Goal: Task Accomplishment & Management: Complete application form

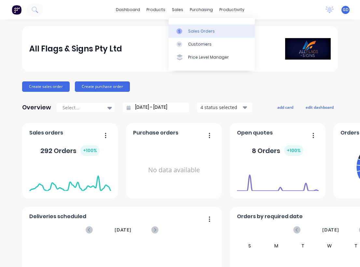
click at [193, 29] on div "Sales Orders" at bounding box center [201, 31] width 27 height 6
click at [192, 31] on div "Sales Orders" at bounding box center [201, 31] width 27 height 6
click at [195, 31] on div "Sales Orders" at bounding box center [201, 31] width 27 height 6
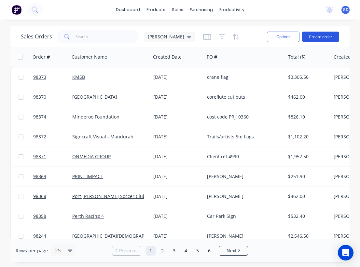
click at [329, 38] on button "Create order" at bounding box center [320, 37] width 37 height 10
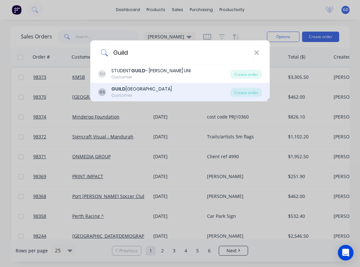
type input "Guild"
click at [137, 90] on div "GUILD FORD GRAMMAR SCHOOL" at bounding box center [141, 89] width 60 height 7
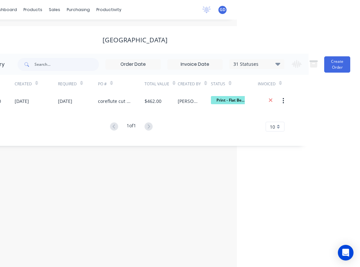
scroll to position [0, 123]
click at [329, 74] on div "Change order status Submitted Multi Item Jobs Hold Waiting on Supplier Waiting …" at bounding box center [318, 64] width 62 height 21
click at [333, 64] on button "Create Order" at bounding box center [337, 64] width 26 height 16
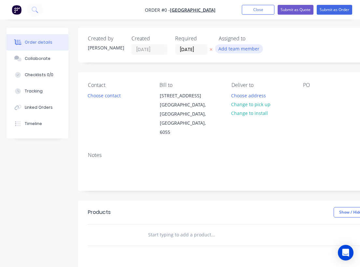
click at [235, 49] on button "Add team member" at bounding box center [239, 48] width 48 height 9
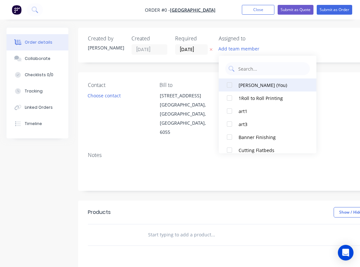
click at [237, 84] on button "Gino Dilello (You)" at bounding box center [267, 84] width 98 height 13
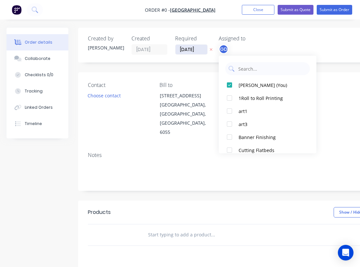
click at [188, 48] on div "Order details Collaborate Checklists 0/0 Tracking Linked Orders Timeline Order …" at bounding box center [226, 220] width 452 height 384
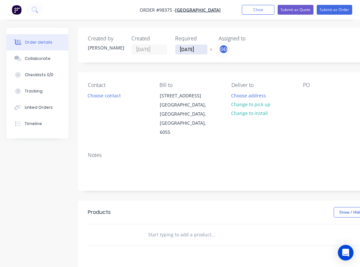
click at [191, 48] on input "27/08/25" at bounding box center [191, 50] width 32 height 10
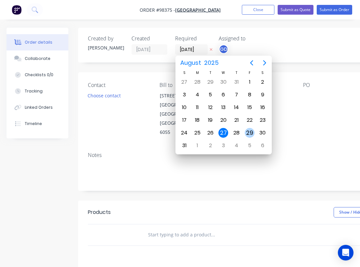
click at [250, 133] on div "29" at bounding box center [249, 133] width 10 height 10
type input "29/08/25"
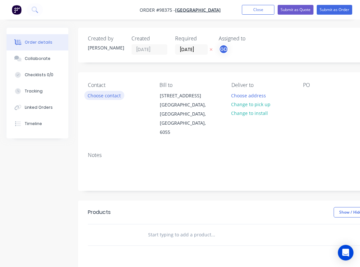
click at [99, 92] on button "Choose contact" at bounding box center [104, 95] width 40 height 9
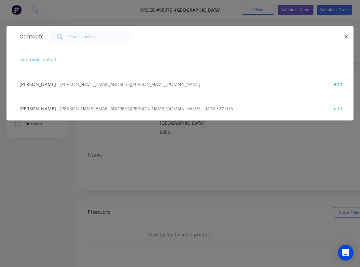
click at [35, 85] on span "Louise Sheehan" at bounding box center [38, 84] width 36 height 6
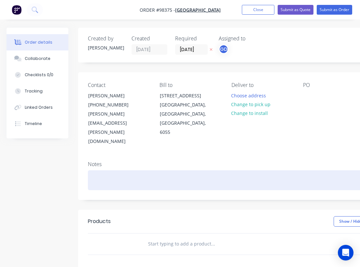
click at [95, 170] on div at bounding box center [262, 180] width 348 height 20
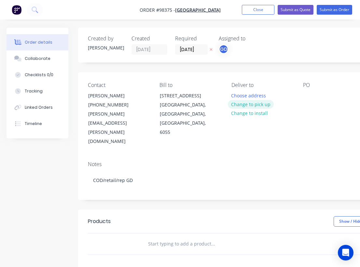
click at [255, 105] on button "Change to pick up" at bounding box center [251, 104] width 46 height 9
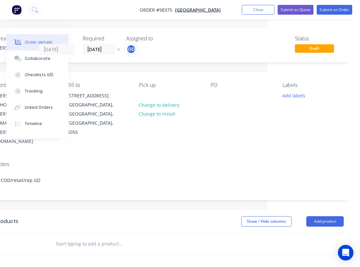
scroll to position [0, 92]
click at [155, 94] on div "Pick up Change to delivery Change to install" at bounding box center [169, 114] width 61 height 64
click at [147, 94] on div at bounding box center [144, 95] width 10 height 9
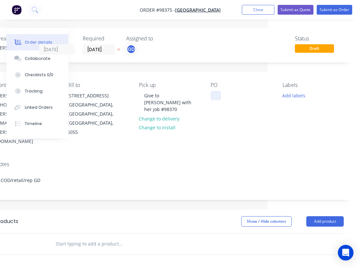
click at [216, 93] on div at bounding box center [215, 95] width 10 height 9
paste div
click at [295, 96] on button "Add labels" at bounding box center [293, 95] width 30 height 9
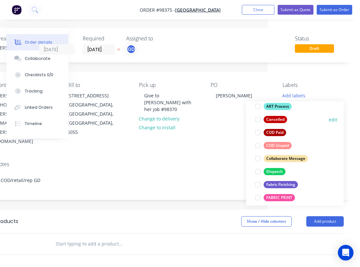
scroll to position [67, 0]
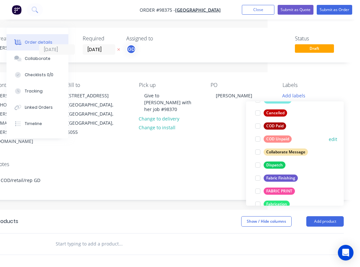
click at [281, 138] on div "COD Unpaid" at bounding box center [277, 138] width 28 height 7
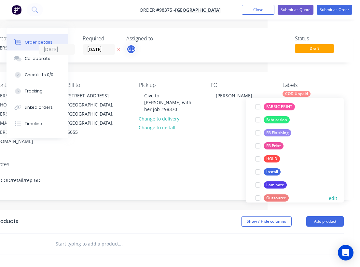
scroll to position [142, 0]
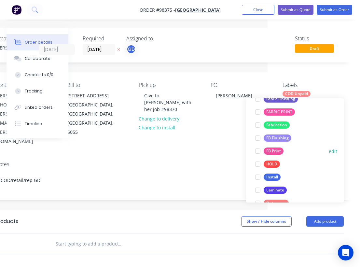
click at [280, 151] on div "FB Print" at bounding box center [273, 150] width 20 height 7
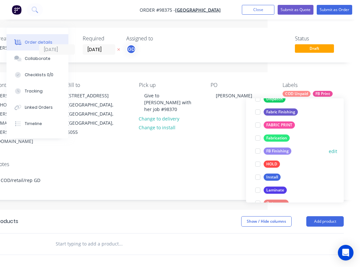
click at [279, 151] on div "FB Finishing" at bounding box center [277, 150] width 28 height 7
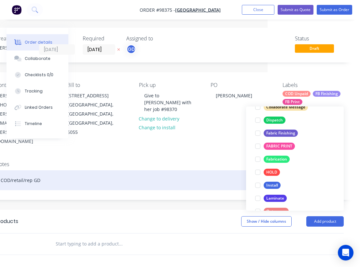
click at [174, 170] on div "COD/retail/rep GD" at bounding box center [169, 180] width 348 height 20
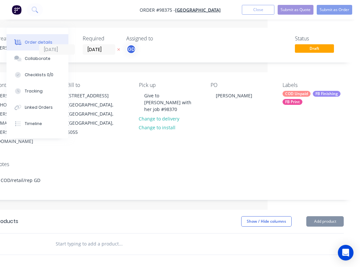
click at [79, 237] on input "text" at bounding box center [120, 243] width 130 height 13
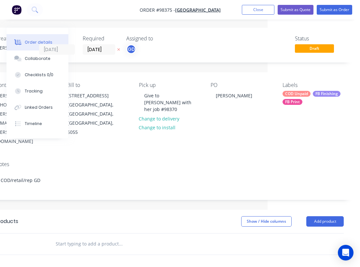
paste input "Coreflute Aframe/roster sign $150 plus gst 600x400mm"
click at [57, 237] on input "Coreflute Aframe/roster sign $150 plus gst 600x400mm" at bounding box center [120, 243] width 130 height 13
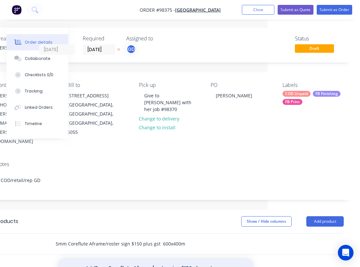
type input "5mm Coreflute Aframe/roster sign $150 plus gst 600x400mm"
click at [135, 258] on button "Add 5mm Coreflute Aframe/roster sign $150 plus gst 600x400mm to order" at bounding box center [155, 271] width 195 height 27
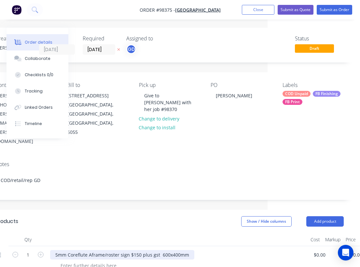
click at [159, 250] on div "5mm Coreflute Aframe/roster sign $150 plus gst 600x400mm" at bounding box center [122, 254] width 144 height 9
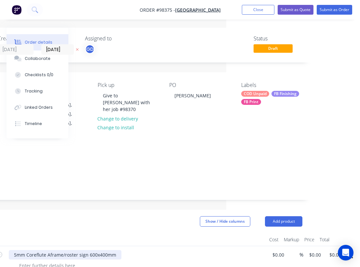
scroll to position [0, 134]
click at [336, 250] on input "0.00" at bounding box center [335, 254] width 15 height 9
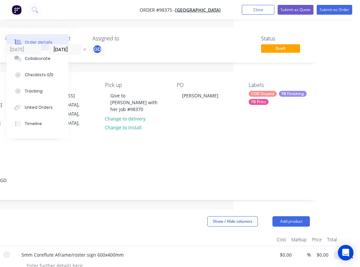
scroll to position [0, 126]
type input "$150.00"
click at [182, 233] on div at bounding box center [144, 239] width 260 height 13
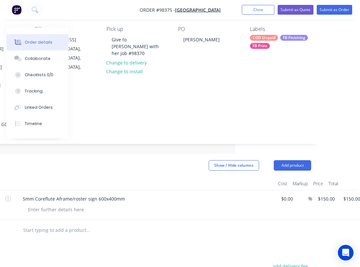
scroll to position [52, 125]
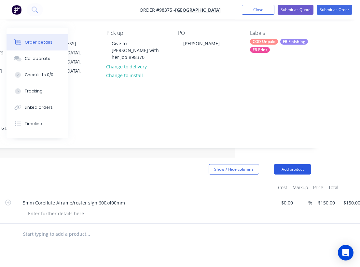
click at [291, 164] on button "Add product" at bounding box center [291, 169] width 37 height 10
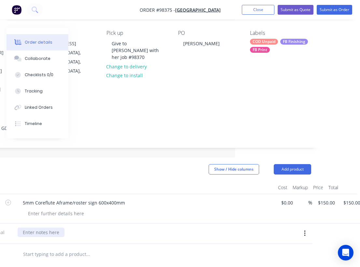
click at [48, 227] on div at bounding box center [41, 231] width 47 height 9
paste div
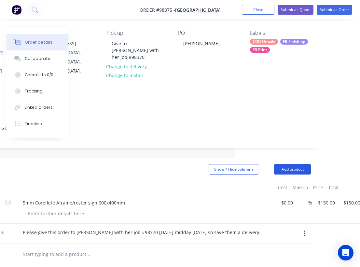
click at [288, 164] on button "Add product" at bounding box center [291, 169] width 37 height 10
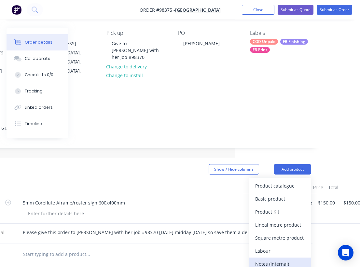
click at [281, 259] on div "Notes (Internal)" at bounding box center [280, 263] width 50 height 9
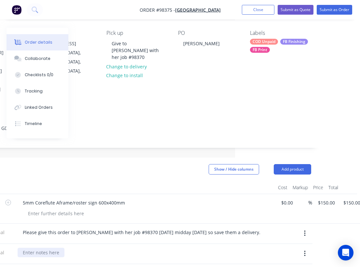
click at [55, 247] on div at bounding box center [41, 251] width 47 height 9
paste div
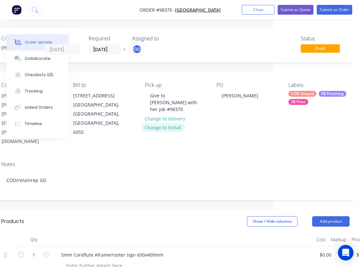
scroll to position [0, 66]
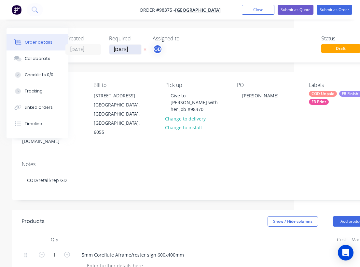
click at [118, 49] on input "29/08/25" at bounding box center [125, 50] width 32 height 10
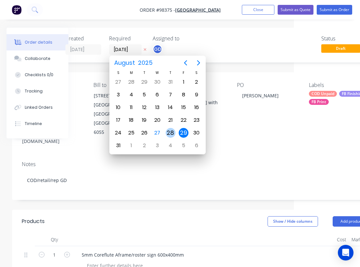
click at [169, 129] on div "28" at bounding box center [170, 133] width 10 height 10
type input "28/08/25"
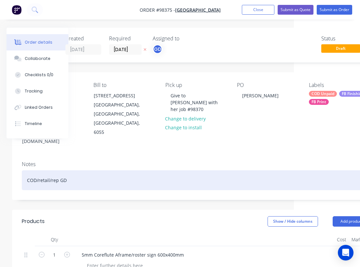
click at [149, 170] on div "COD/retail/rep GD" at bounding box center [196, 180] width 348 height 20
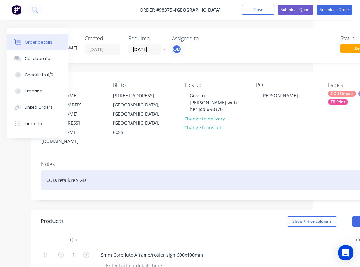
scroll to position [0, 0]
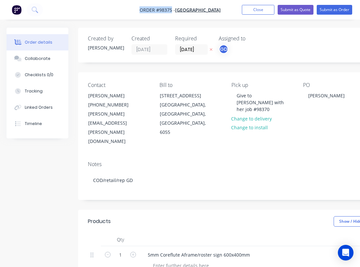
drag, startPoint x: 124, startPoint y: 7, endPoint x: 158, endPoint y: 7, distance: 34.1
click at [158, 7] on nav "Order #98375 - GUILDFORD GRAMMAR SCHOOL Add product Close Submit as Quote Submi…" at bounding box center [180, 10] width 360 height 20
copy span "Order #98375"
click at [258, 11] on button "Close" at bounding box center [258, 10] width 33 height 10
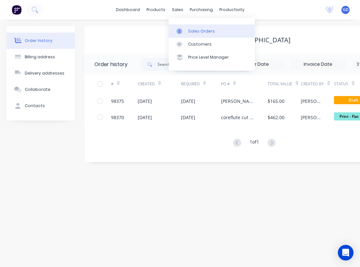
click at [193, 29] on div "Sales Orders" at bounding box center [201, 31] width 27 height 6
